Goal: Find contact information: Find contact information

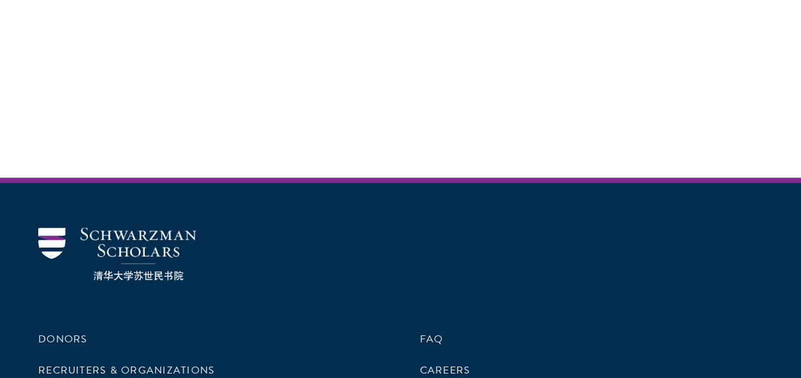
scroll to position [3812, 0]
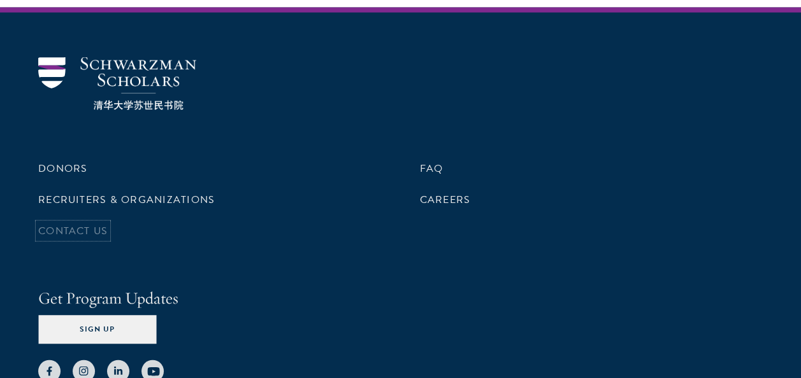
click at [99, 224] on link "Contact Us" at bounding box center [72, 231] width 69 height 15
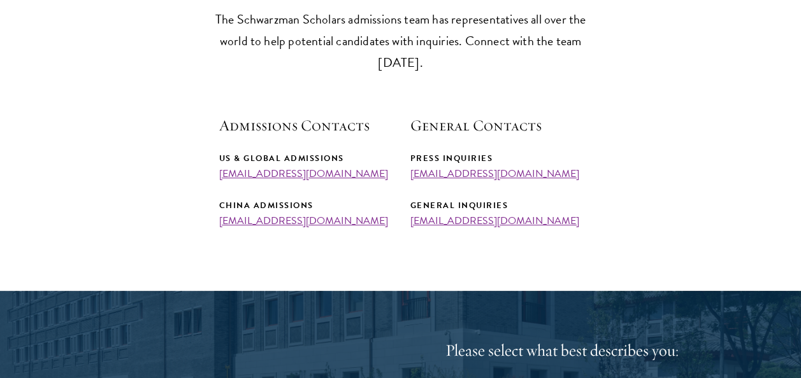
scroll to position [442, 0]
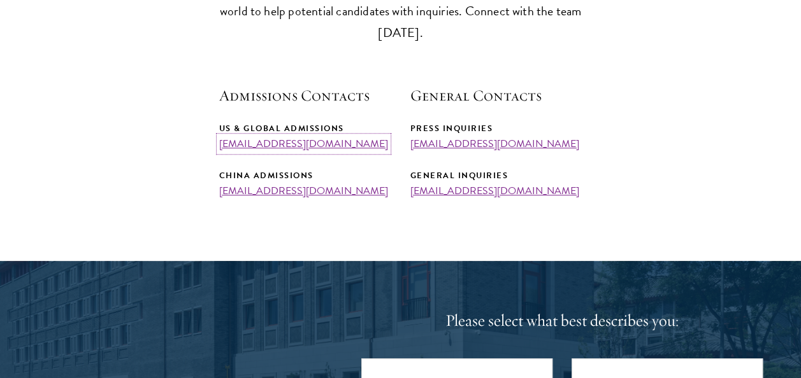
click at [270, 144] on link "[EMAIL_ADDRESS][DOMAIN_NAME]" at bounding box center [303, 143] width 169 height 15
